Goal: Information Seeking & Learning: Check status

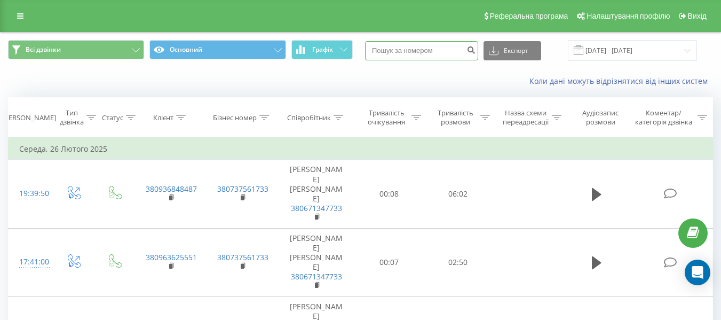
click at [421, 50] on input at bounding box center [421, 50] width 113 height 19
paste input "[PHONE_NUMBER]"
type input "[PHONE_NUMBER]"
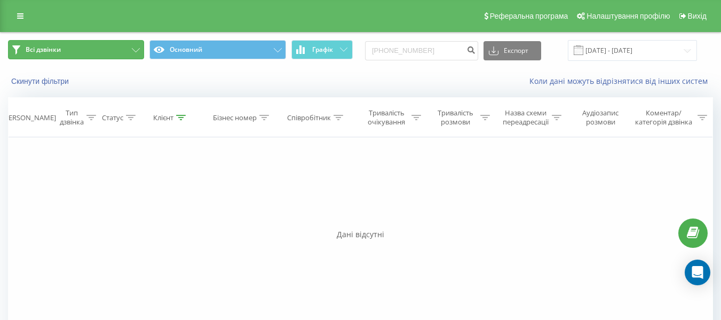
click at [103, 47] on button "Всі дзвінки" at bounding box center [76, 49] width 136 height 19
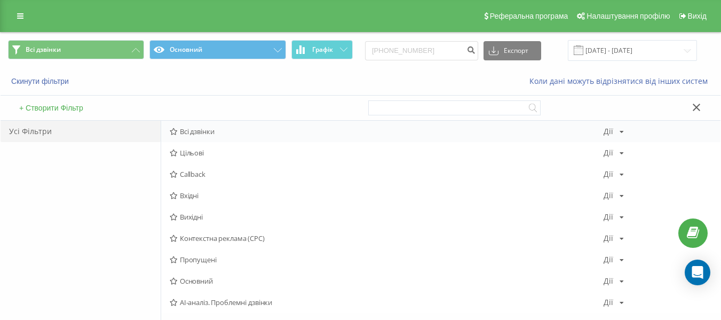
click at [203, 127] on span "Всі дзвінки" at bounding box center [387, 130] width 434 height 7
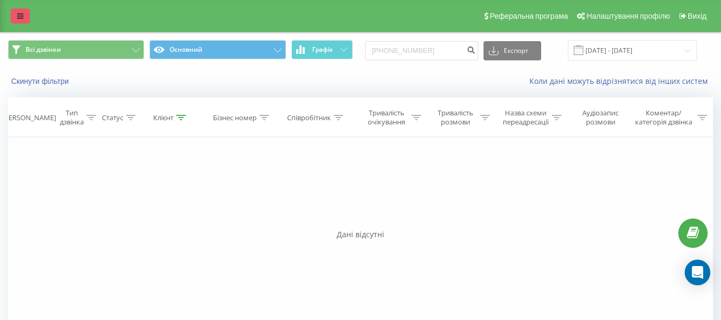
click at [21, 15] on icon at bounding box center [20, 15] width 6 height 7
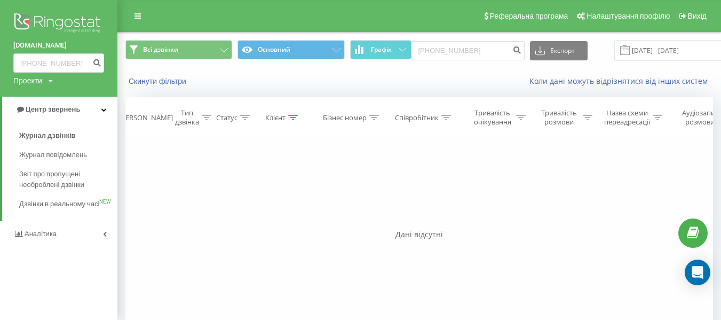
click at [213, 12] on div "Реферальна програма Налаштування профілю Вихід" at bounding box center [360, 16] width 721 height 32
click at [451, 235] on div "Дані відсутні" at bounding box center [418, 234] width 587 height 11
click at [57, 147] on link "Журнал повідомлень" at bounding box center [68, 154] width 98 height 19
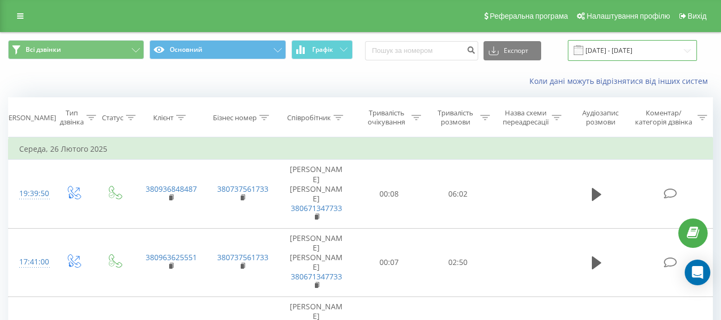
click at [690, 47] on input "26.01.2025 - 26.02.2025" at bounding box center [632, 50] width 129 height 21
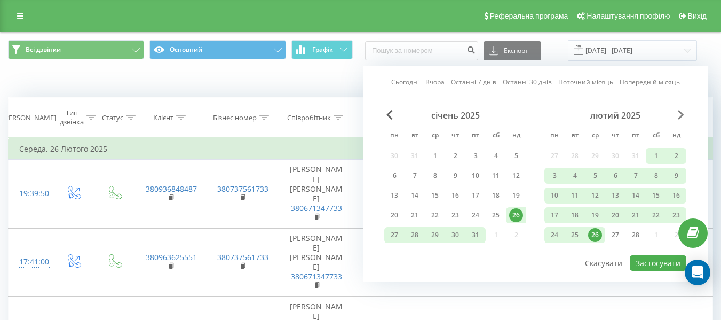
click at [681, 116] on span "Next Month" at bounding box center [680, 115] width 6 height 10
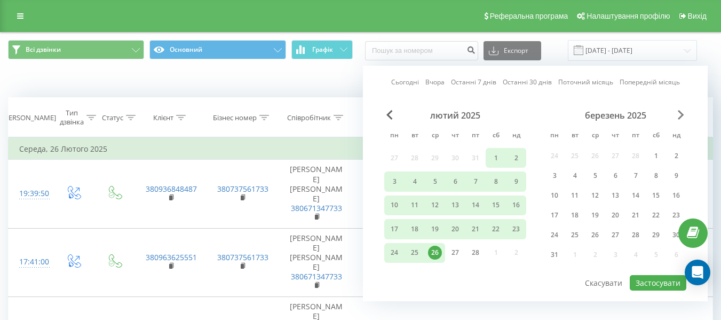
click at [681, 116] on span "Next Month" at bounding box center [680, 115] width 6 height 10
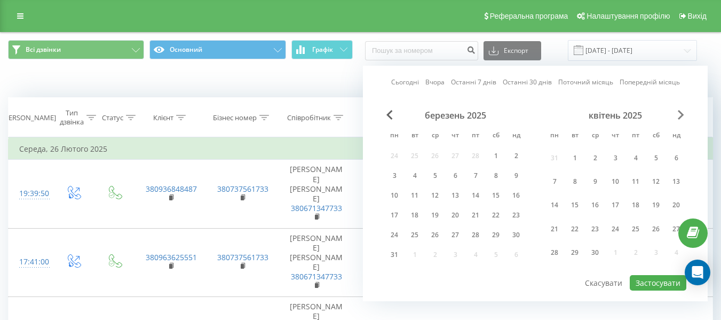
click at [681, 116] on span "Next Month" at bounding box center [680, 115] width 6 height 10
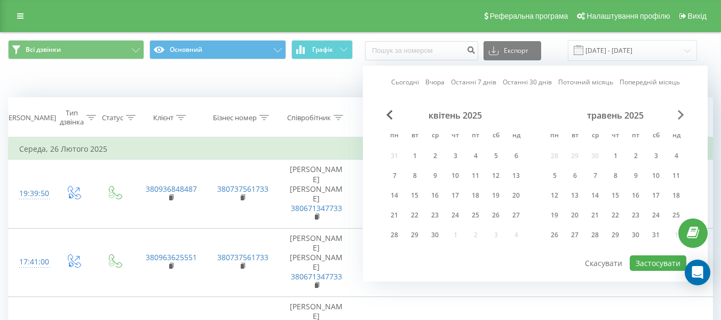
click at [681, 116] on span "Next Month" at bounding box center [680, 115] width 6 height 10
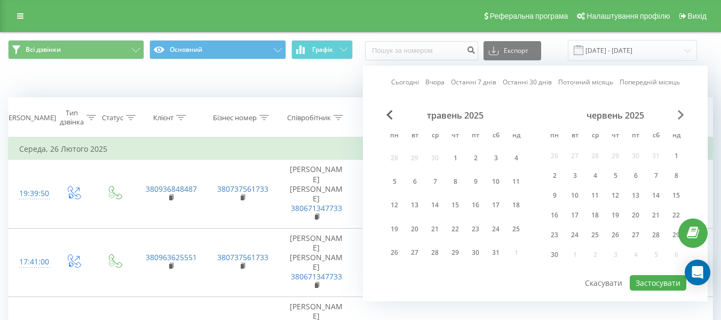
click at [681, 116] on span "Next Month" at bounding box center [680, 115] width 6 height 10
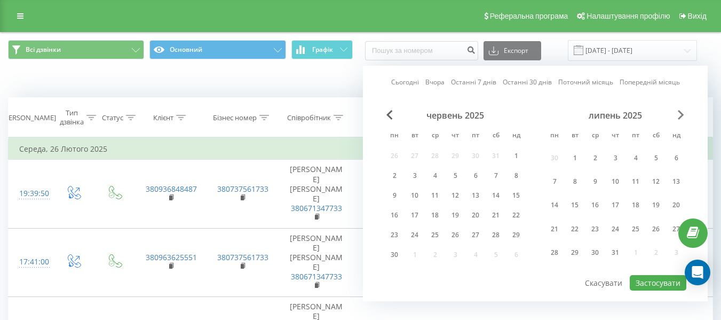
click at [681, 116] on span "Next Month" at bounding box center [680, 115] width 6 height 10
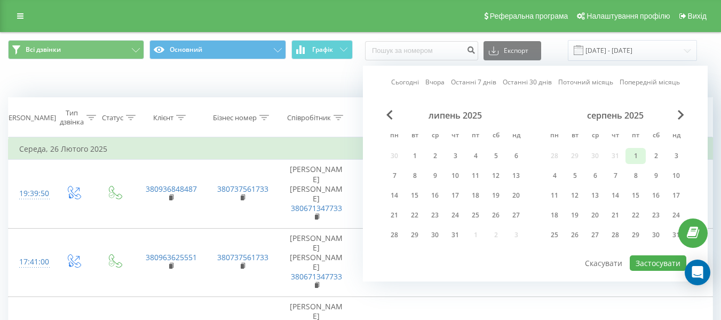
click at [638, 153] on div "1" at bounding box center [635, 156] width 14 height 14
click at [670, 233] on div "31" at bounding box center [676, 235] width 14 height 14
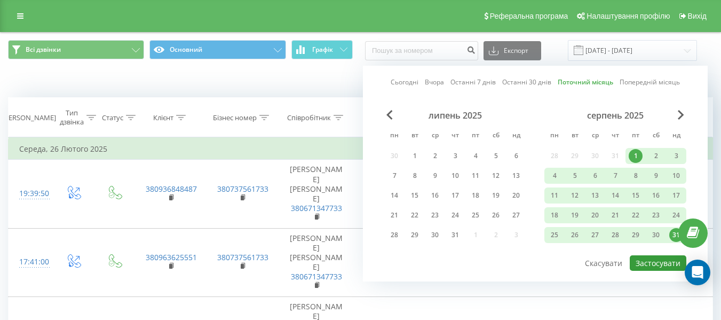
click at [669, 260] on button "Застосувати" at bounding box center [657, 262] width 57 height 15
type input "01.08.2025 - 31.08.2025"
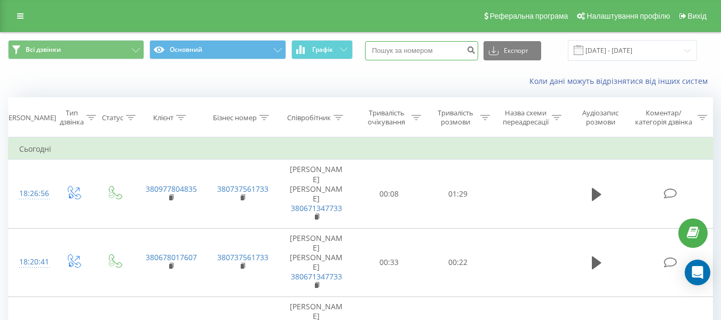
click at [391, 48] on input at bounding box center [421, 50] width 113 height 19
paste input "+380977476808"
type input "+380977476808"
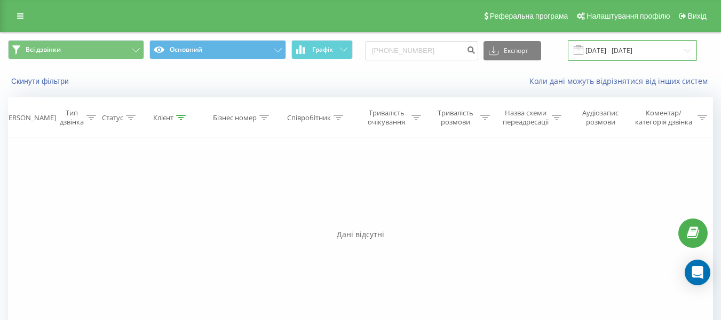
click at [637, 51] on input "[DATE] - [DATE]" at bounding box center [632, 50] width 129 height 21
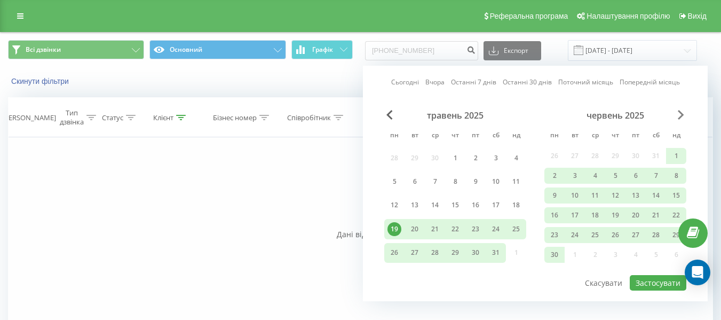
click at [677, 115] on span "Next Month" at bounding box center [680, 115] width 6 height 10
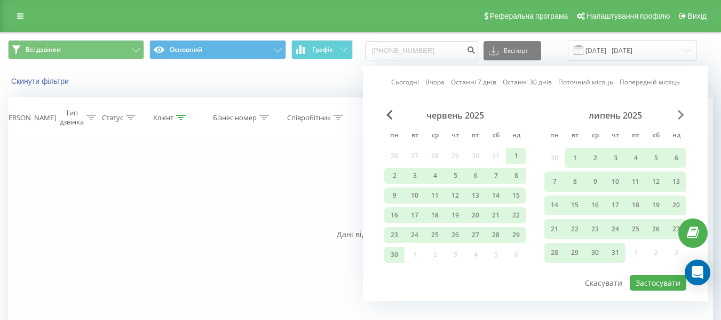
click at [677, 115] on span "Next Month" at bounding box center [680, 115] width 6 height 10
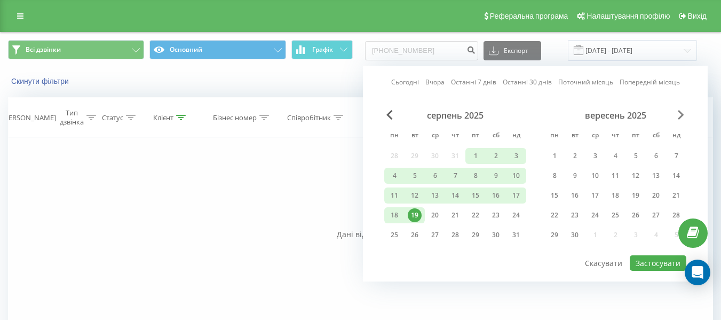
click at [677, 115] on span "Next Month" at bounding box center [680, 115] width 6 height 10
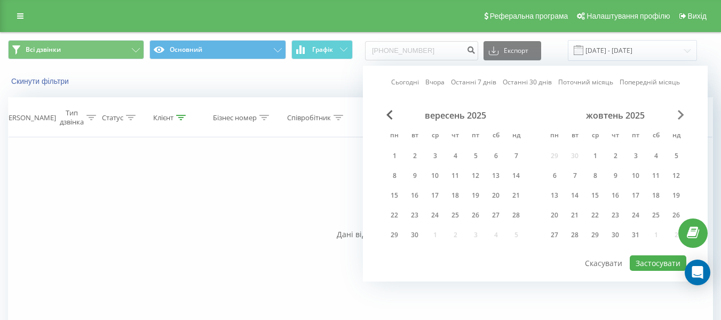
click at [677, 115] on span "Next Month" at bounding box center [680, 115] width 6 height 10
click at [385, 114] on div "грудень 2025" at bounding box center [455, 115] width 142 height 11
click at [388, 114] on span "Previous Month" at bounding box center [389, 115] width 6 height 10
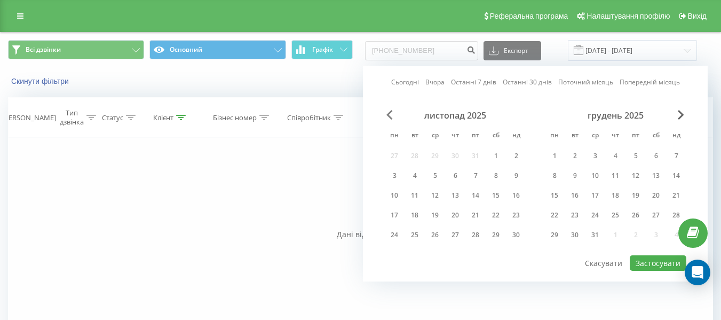
click at [388, 114] on span "Previous Month" at bounding box center [389, 115] width 6 height 10
click at [389, 114] on span "Previous Month" at bounding box center [389, 115] width 6 height 10
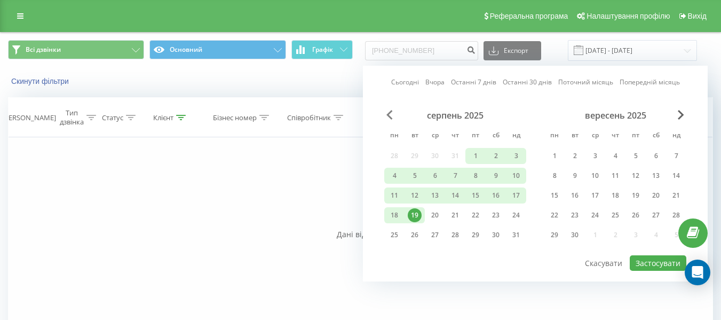
click at [389, 114] on span "Previous Month" at bounding box center [389, 115] width 6 height 10
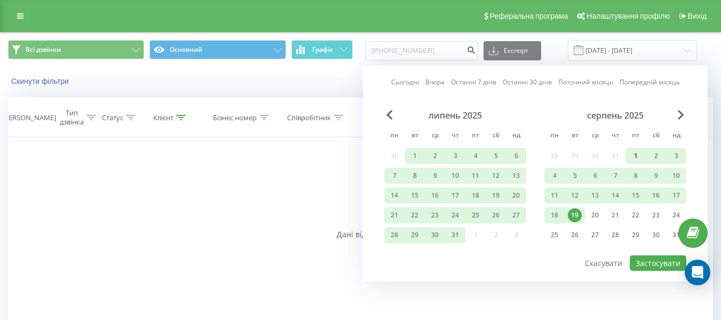
click at [636, 156] on div "1" at bounding box center [635, 156] width 14 height 14
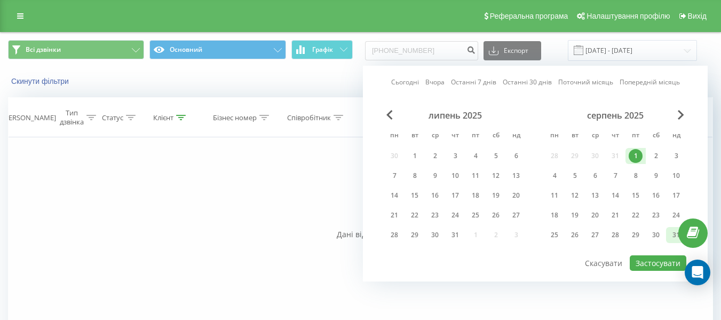
click at [671, 236] on div "31" at bounding box center [676, 235] width 14 height 14
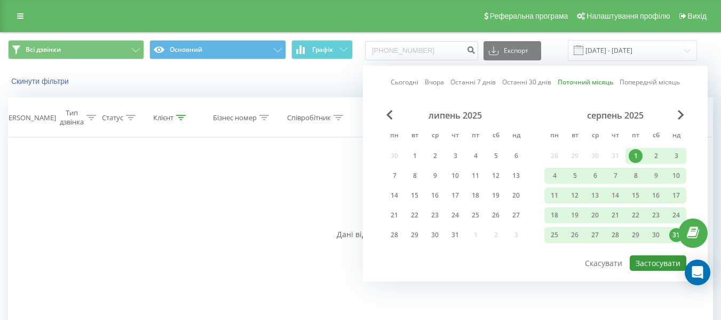
click at [651, 267] on button "Застосувати" at bounding box center [657, 262] width 57 height 15
type input "01.08.2025 - 31.08.2025"
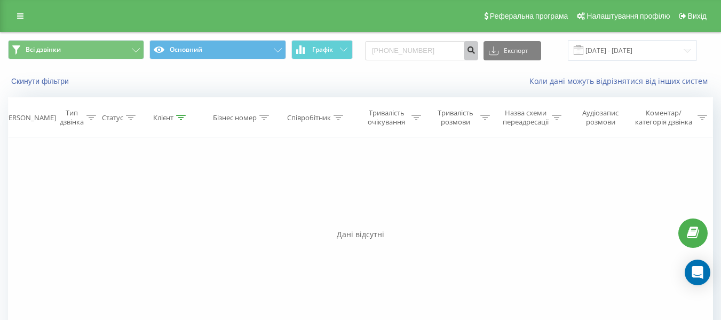
click at [475, 50] on icon "submit" at bounding box center [470, 48] width 9 height 6
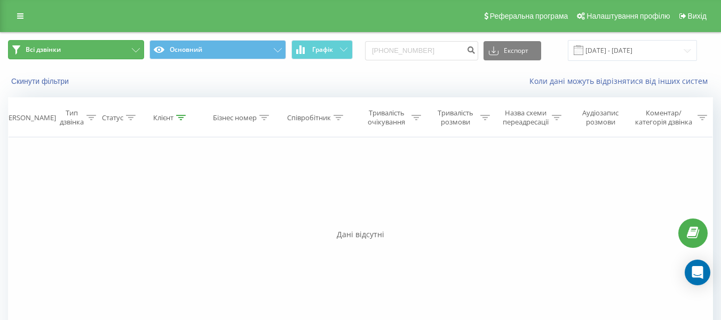
click at [118, 48] on button "Всі дзвінки" at bounding box center [76, 49] width 136 height 19
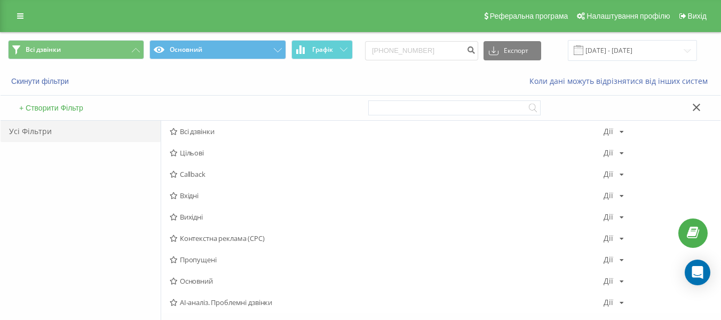
click at [76, 201] on div "Усі Фільтри" at bounding box center [81, 246] width 160 height 251
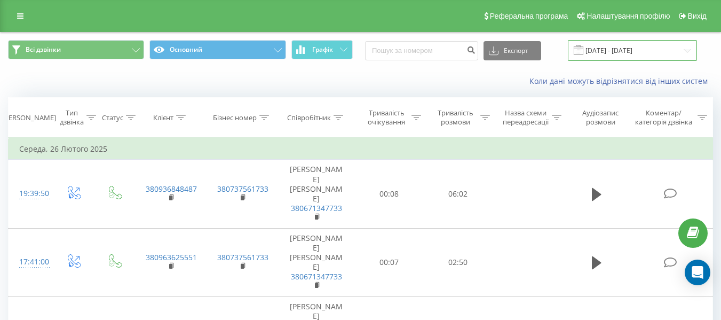
click at [681, 45] on input "[DATE] - [DATE]" at bounding box center [632, 50] width 129 height 21
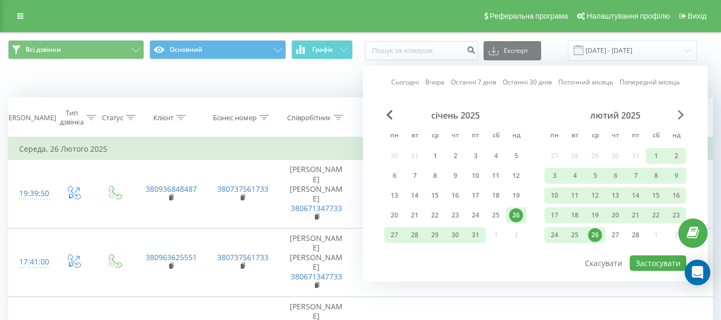
click at [681, 113] on span "Next Month" at bounding box center [680, 115] width 6 height 10
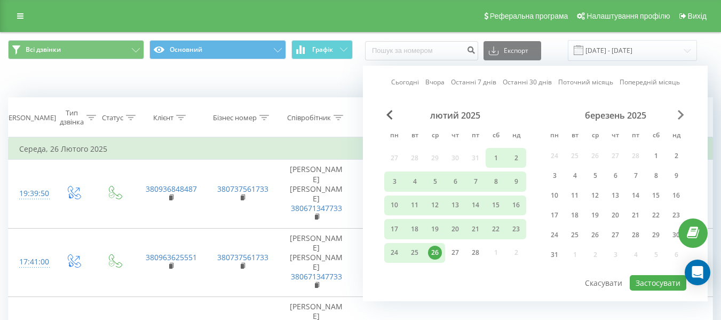
click at [681, 113] on span "Next Month" at bounding box center [680, 115] width 6 height 10
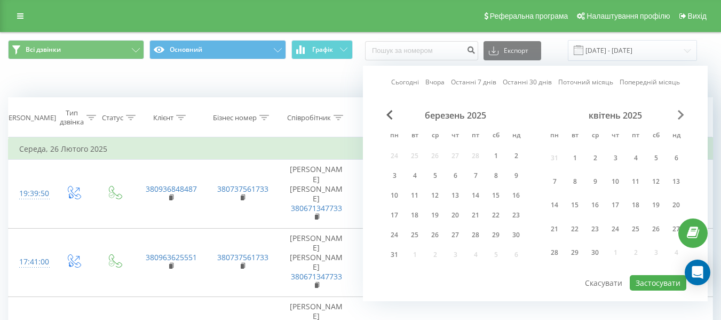
click at [681, 113] on span "Next Month" at bounding box center [680, 115] width 6 height 10
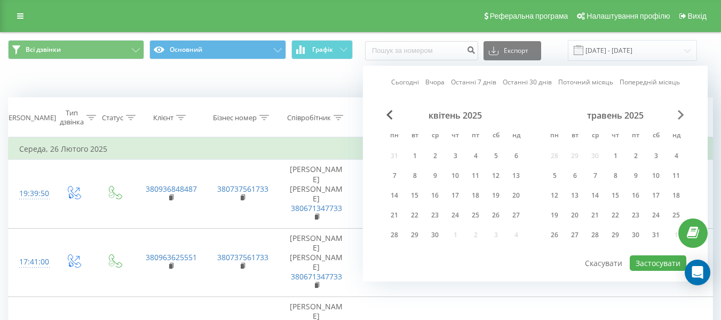
click at [681, 113] on span "Next Month" at bounding box center [680, 115] width 6 height 10
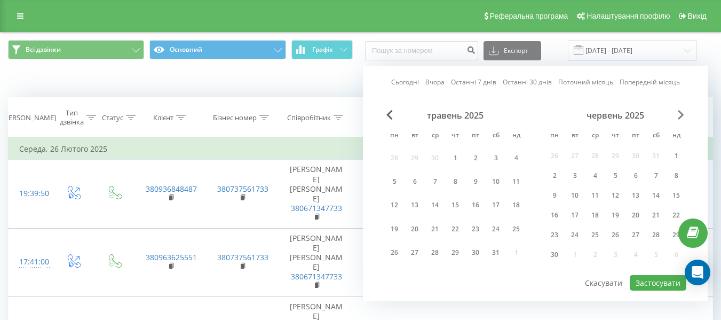
click at [681, 113] on span "Next Month" at bounding box center [680, 115] width 6 height 10
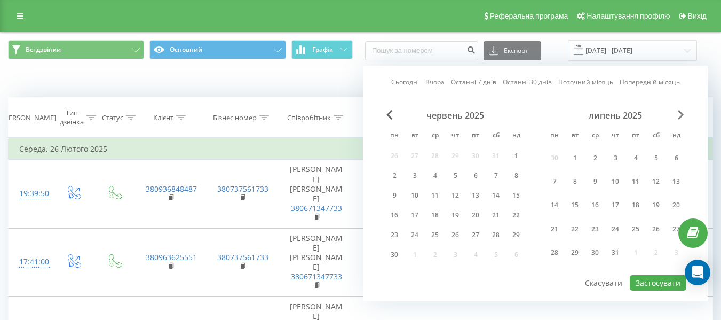
click at [682, 114] on span "Next Month" at bounding box center [680, 115] width 6 height 10
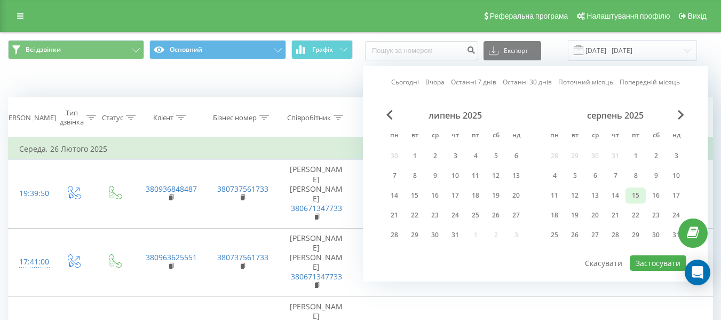
click at [636, 198] on div "15" at bounding box center [635, 195] width 14 height 14
click at [665, 261] on button "Застосувати" at bounding box center [657, 262] width 57 height 15
type input "[DATE] - [DATE]"
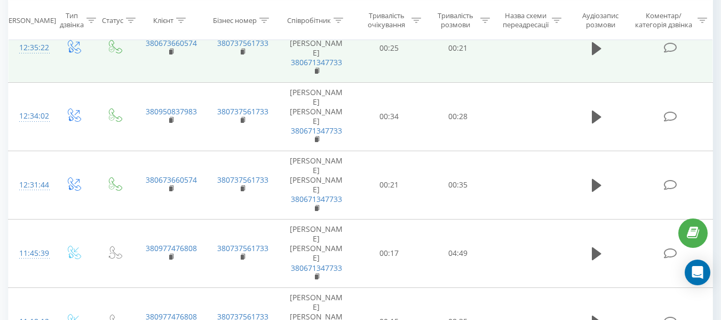
scroll to position [693, 0]
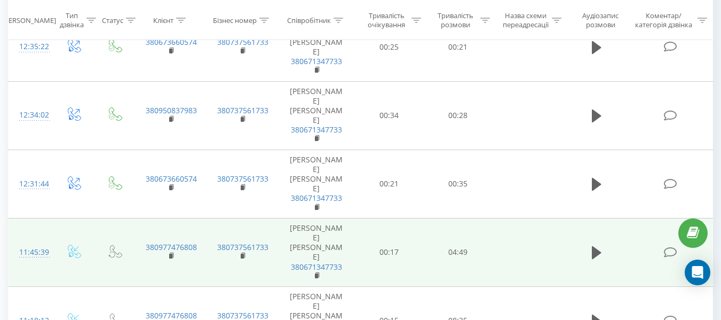
click at [496, 218] on td at bounding box center [527, 252] width 71 height 68
click at [597, 246] on icon at bounding box center [597, 252] width 10 height 13
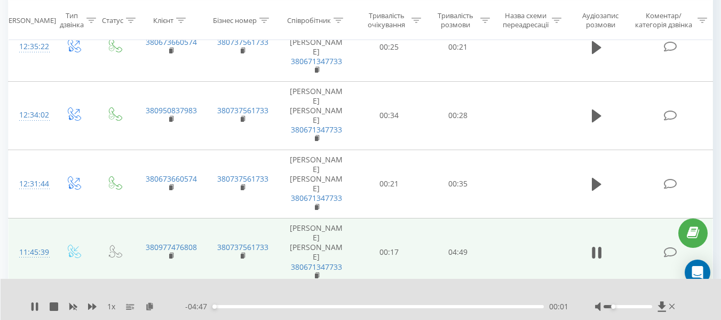
drag, startPoint x: 623, startPoint y: 306, endPoint x: 614, endPoint y: 306, distance: 8.5
click at [614, 306] on div at bounding box center [627, 306] width 49 height 3
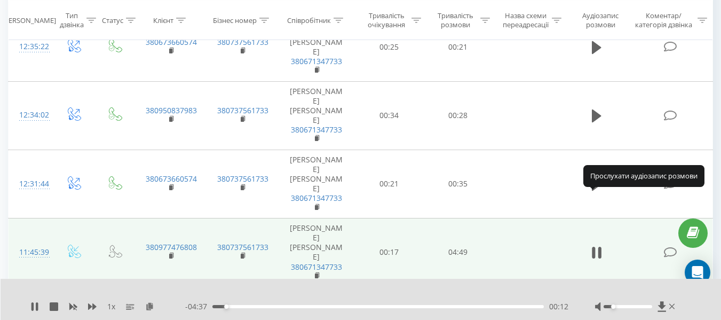
click at [596, 314] on icon at bounding box center [597, 320] width 10 height 13
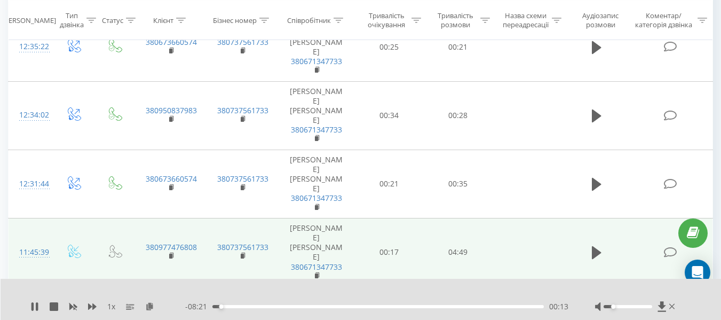
click at [614, 307] on div "Accessibility label" at bounding box center [613, 306] width 4 height 4
click at [379, 306] on div "04:19" at bounding box center [377, 306] width 331 height 3
click at [373, 305] on div "04:09" at bounding box center [377, 306] width 331 height 3
click at [369, 305] on div "04:10" at bounding box center [377, 306] width 331 height 3
click at [36, 306] on icon at bounding box center [34, 306] width 9 height 9
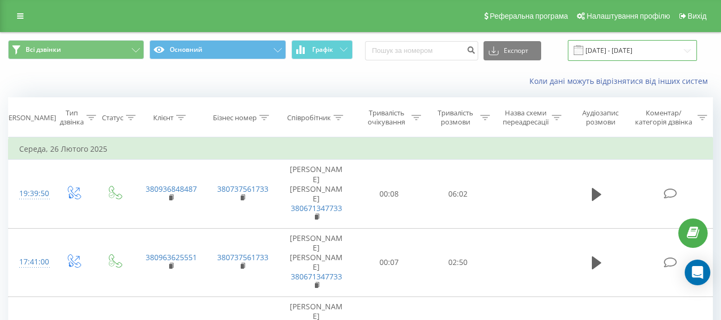
click at [690, 50] on input "[DATE] - [DATE]" at bounding box center [632, 50] width 129 height 21
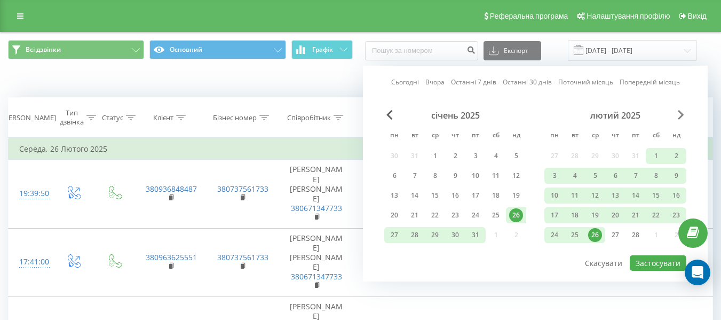
click at [681, 116] on span "Next Month" at bounding box center [680, 115] width 6 height 10
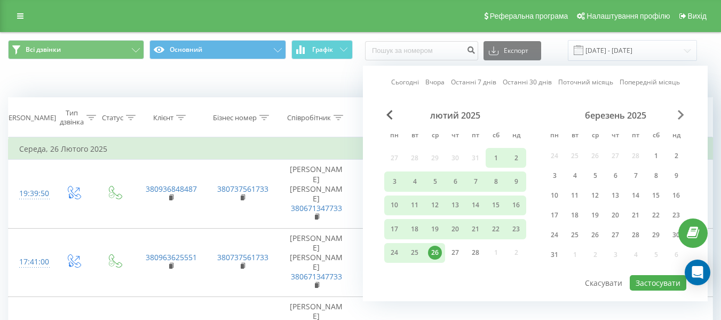
click at [681, 116] on span "Next Month" at bounding box center [680, 115] width 6 height 10
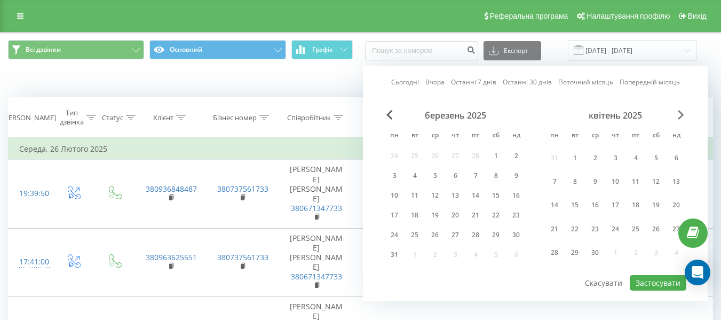
click at [681, 116] on span "Next Month" at bounding box center [680, 115] width 6 height 10
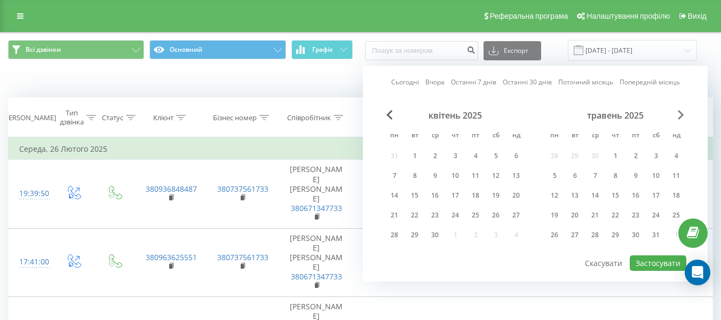
click at [681, 116] on span "Next Month" at bounding box center [680, 115] width 6 height 10
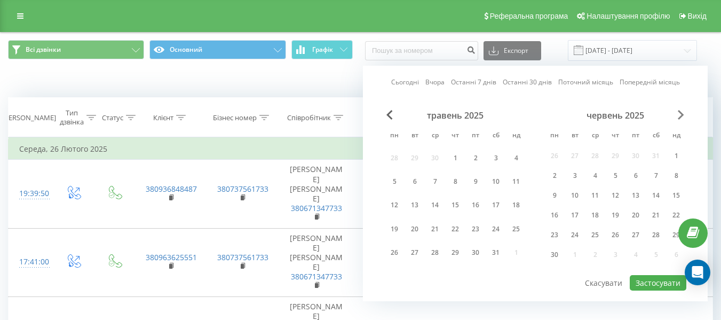
click at [681, 116] on span "Next Month" at bounding box center [680, 115] width 6 height 10
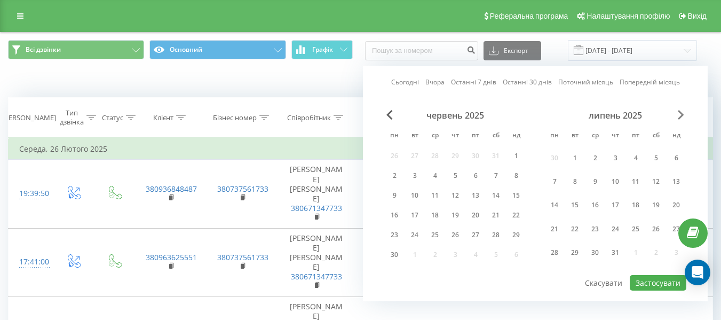
click at [681, 116] on span "Next Month" at bounding box center [680, 115] width 6 height 10
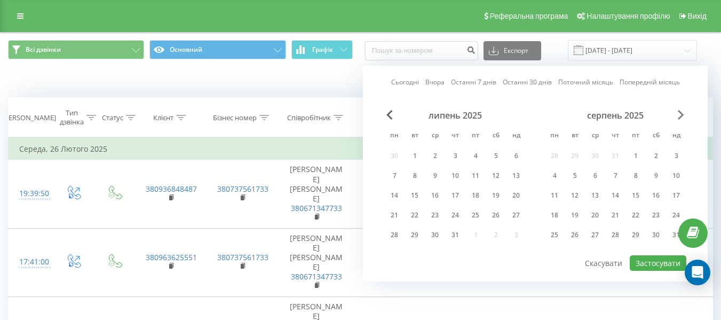
click at [682, 116] on span "Next Month" at bounding box center [680, 115] width 6 height 10
click at [392, 110] on span "Previous Month" at bounding box center [389, 115] width 6 height 10
click at [635, 200] on div "15" at bounding box center [635, 195] width 14 height 14
click at [666, 263] on button "Застосувати" at bounding box center [657, 262] width 57 height 15
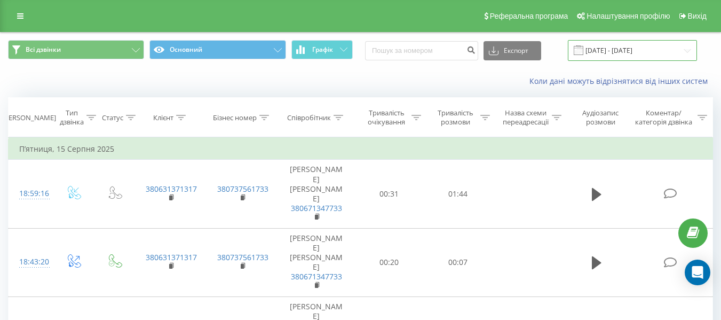
click at [650, 49] on input "[DATE] - [DATE]" at bounding box center [632, 50] width 129 height 21
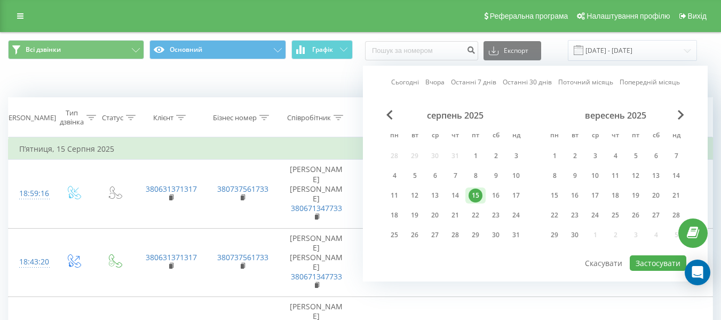
drag, startPoint x: 460, startPoint y: 193, endPoint x: 466, endPoint y: 194, distance: 6.0
click at [460, 193] on div "14" at bounding box center [455, 195] width 14 height 14
click at [661, 260] on button "Застосувати" at bounding box center [657, 262] width 57 height 15
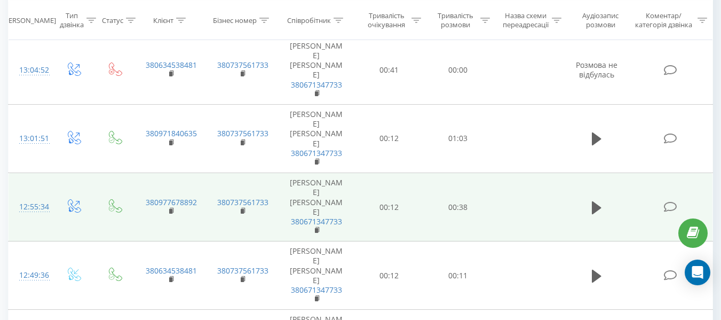
scroll to position [994, 0]
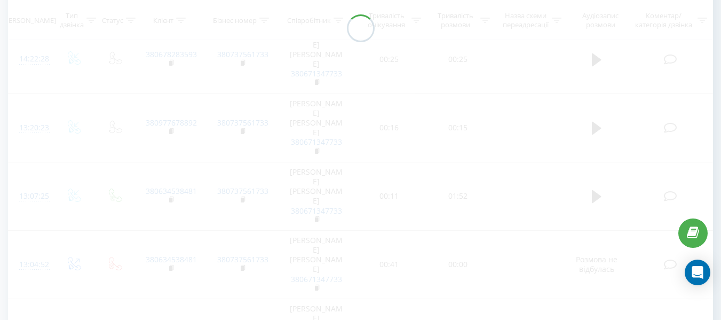
click at [656, 302] on div at bounding box center [360, 28] width 705 height 1361
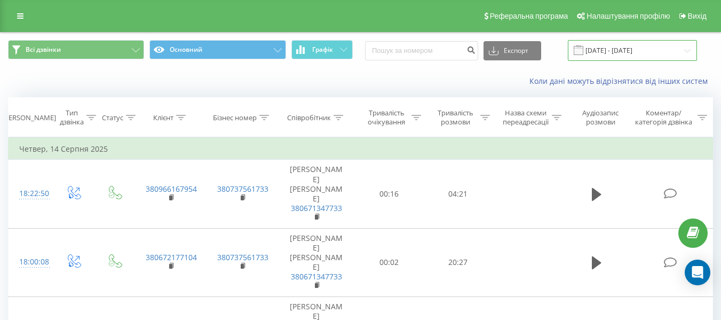
click at [683, 46] on input "[DATE] - [DATE]" at bounding box center [632, 50] width 129 height 21
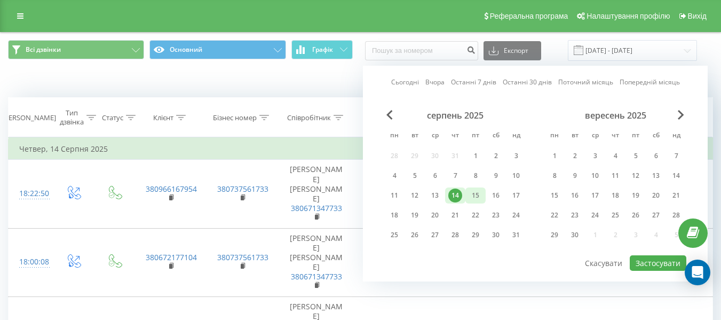
click at [481, 189] on div "15" at bounding box center [475, 195] width 14 height 14
click at [670, 259] on button "Застосувати" at bounding box center [657, 262] width 57 height 15
type input "[DATE] - [DATE]"
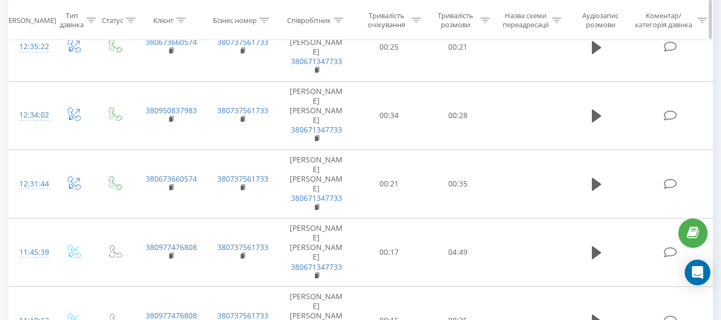
scroll to position [747, 0]
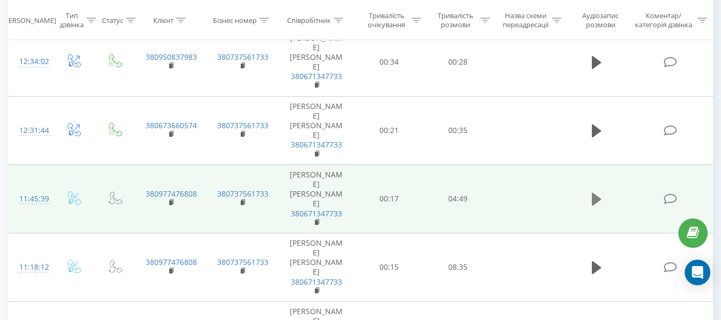
click at [602, 191] on button at bounding box center [596, 199] width 16 height 16
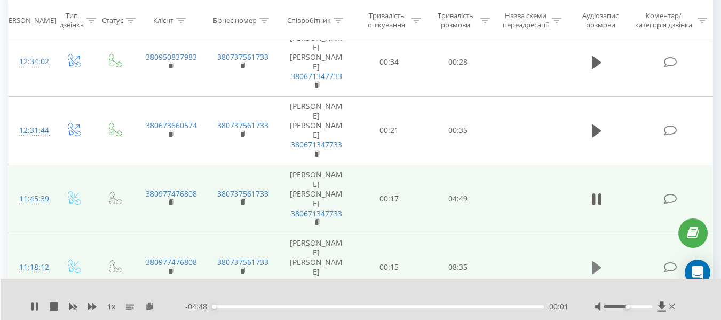
click at [598, 260] on icon at bounding box center [597, 267] width 10 height 15
drag, startPoint x: 218, startPoint y: 307, endPoint x: 296, endPoint y: 312, distance: 78.0
click at [296, 312] on div "1 x - 06:24 02:10 02:10" at bounding box center [361, 298] width 721 height 41
click at [285, 309] on div "- 06:23 02:11 02:11" at bounding box center [376, 306] width 383 height 11
click at [265, 309] on div "- 06:07 02:27 02:27" at bounding box center [376, 306] width 383 height 11
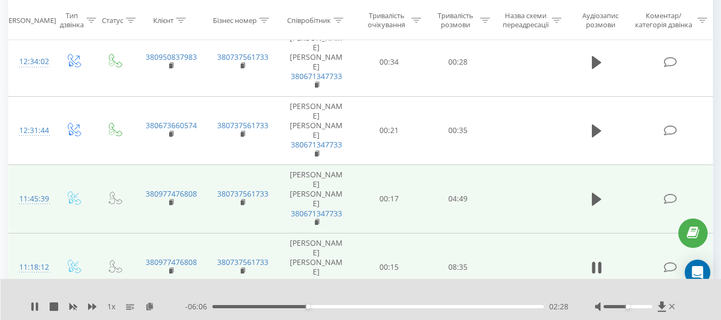
click at [241, 307] on div "02:28" at bounding box center [377, 306] width 331 height 3
click at [235, 307] on div "00:45" at bounding box center [377, 306] width 331 height 3
